Goal: Transaction & Acquisition: Purchase product/service

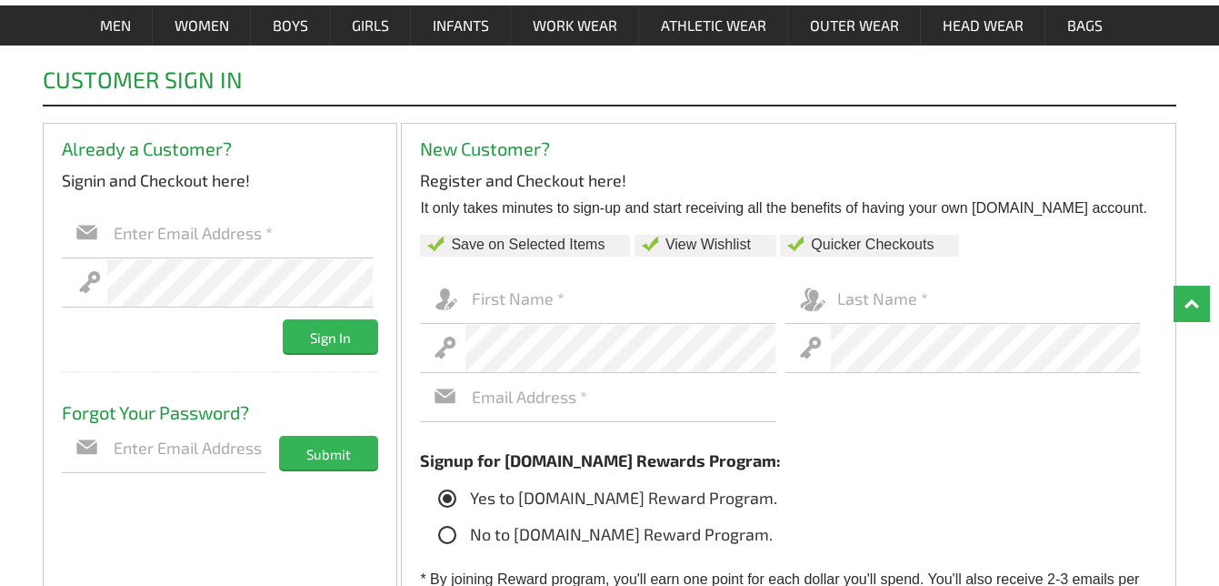
scroll to position [112, 0]
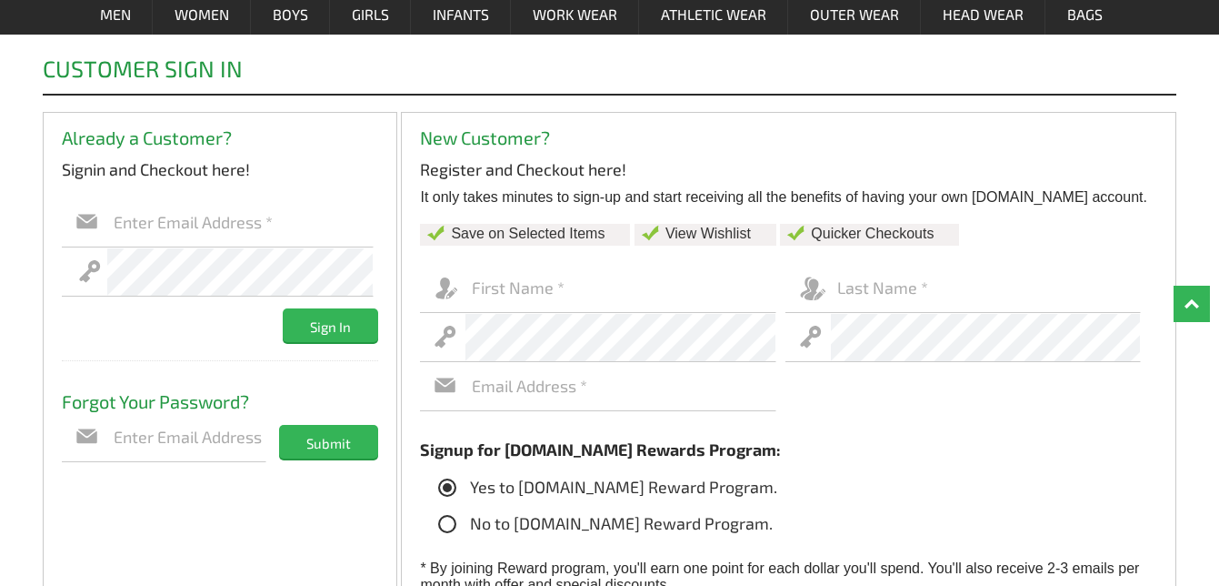
click at [542, 286] on input "text" at bounding box center [621, 288] width 310 height 49
type input "Hoppy"
type input "[EMAIL_ADDRESS][DOMAIN_NAME]"
type input "Camper"
click at [524, 396] on input "text" at bounding box center [621, 386] width 310 height 49
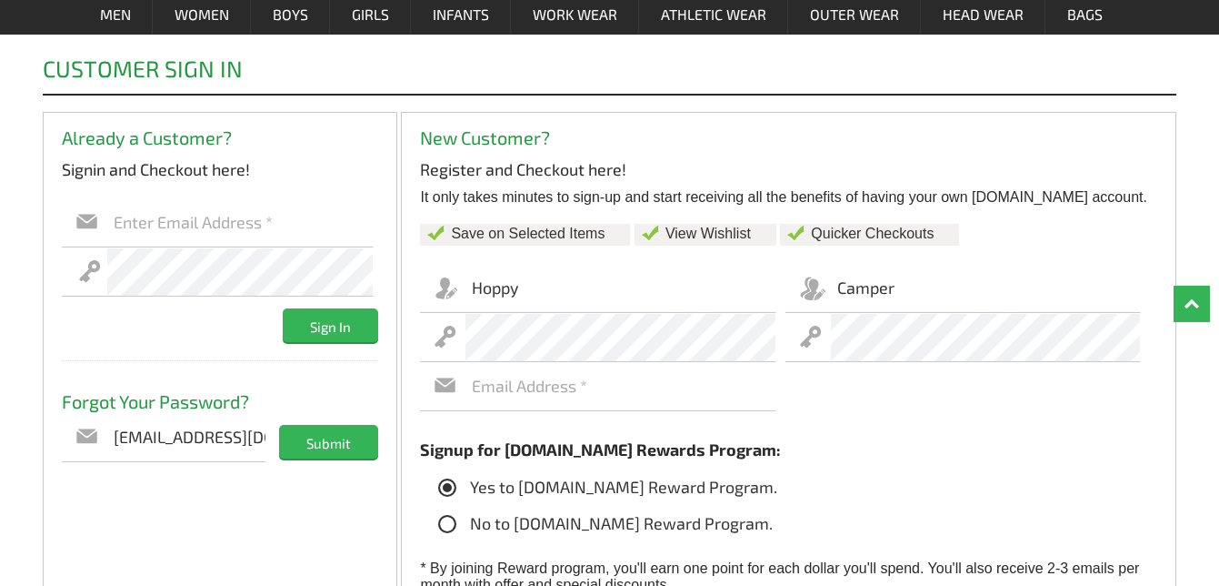
type input "[EMAIL_ADDRESS][DOMAIN_NAME]"
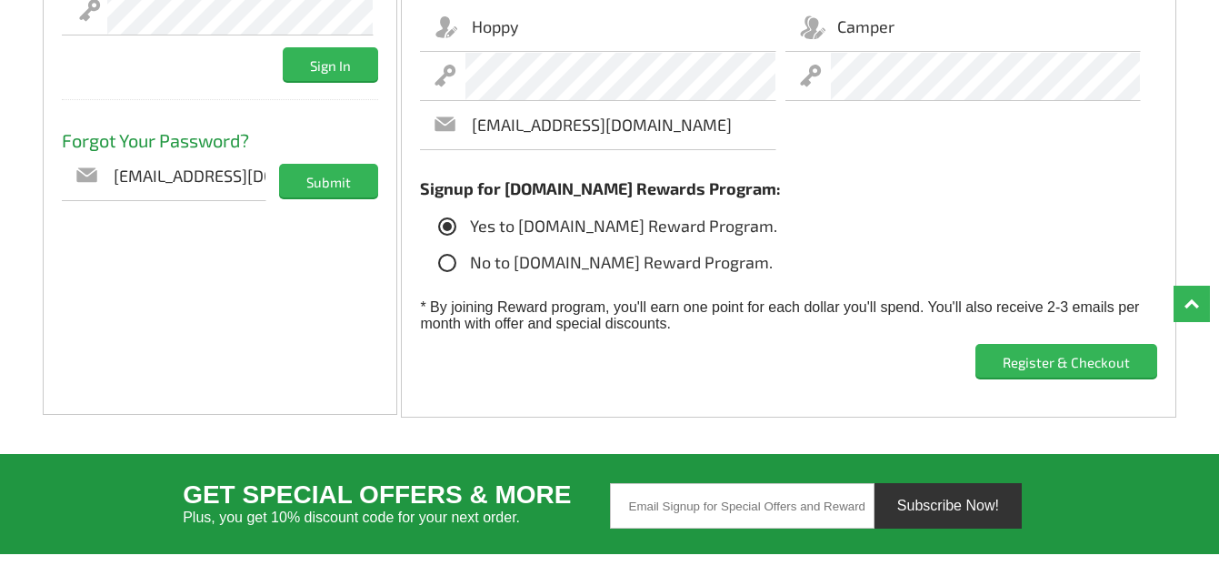
scroll to position [374, 0]
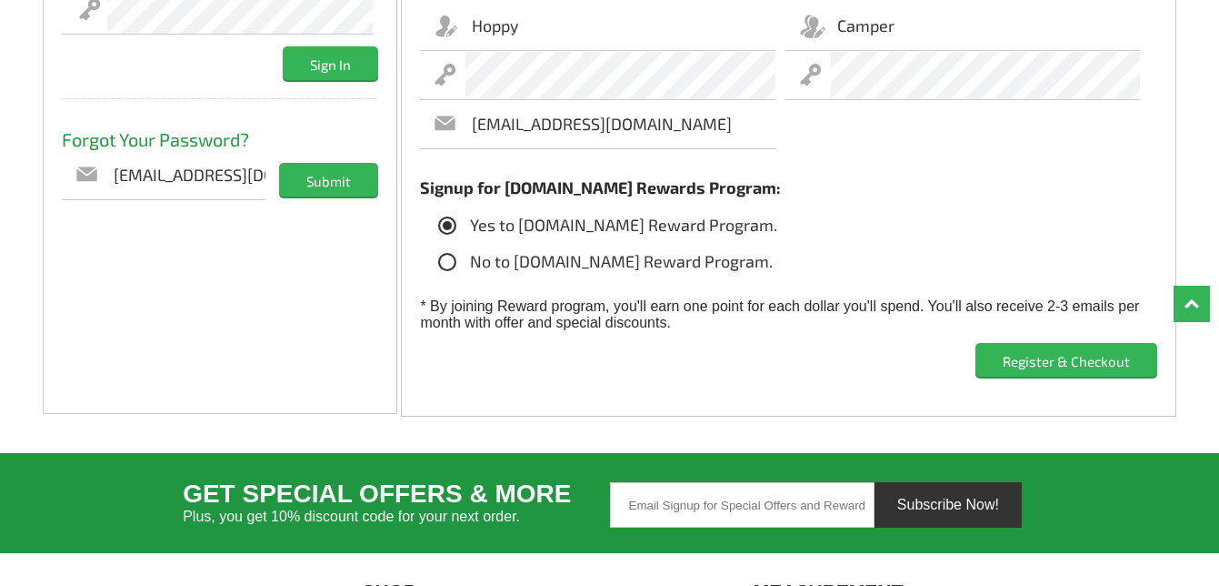
click at [1027, 362] on input "Register & Checkout" at bounding box center [1067, 360] width 182 height 34
click at [1087, 364] on input "Register & Checkout" at bounding box center [1067, 360] width 182 height 34
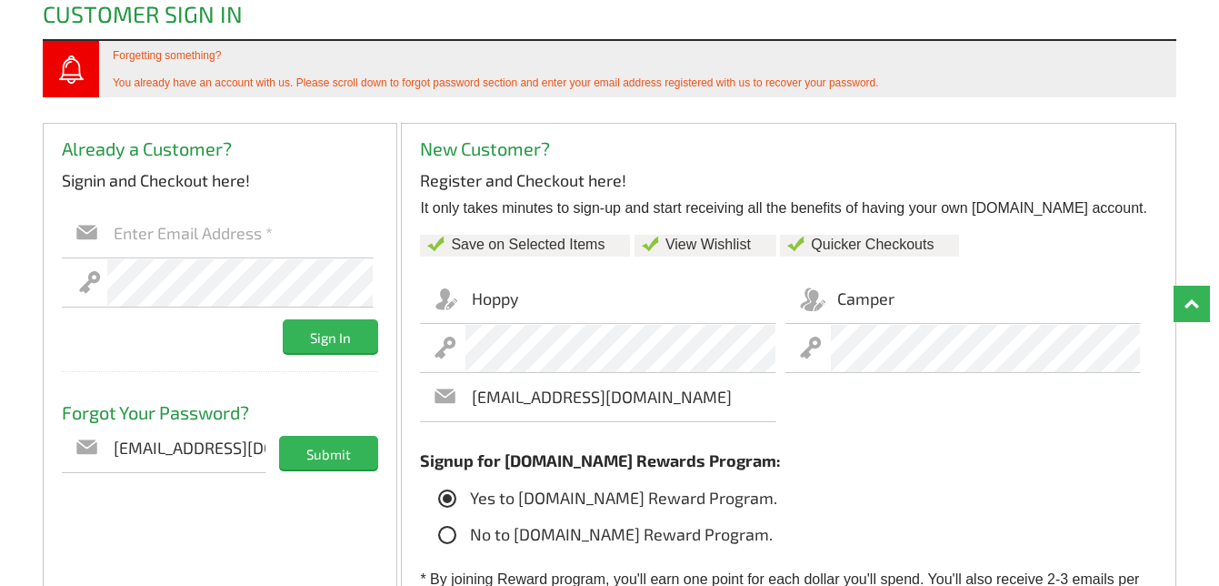
scroll to position [167, 0]
click at [312, 446] on input "Submit" at bounding box center [328, 452] width 99 height 34
